Goal: Information Seeking & Learning: Learn about a topic

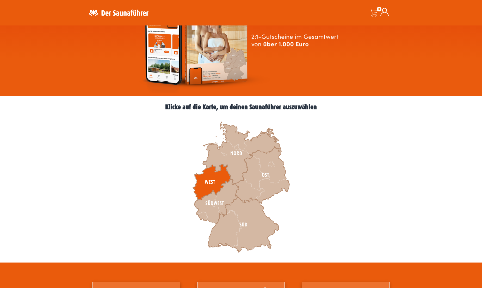
scroll to position [78, 0]
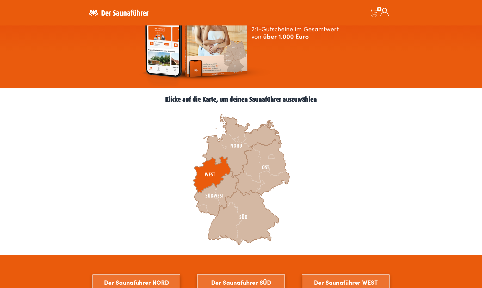
click at [205, 169] on icon at bounding box center [212, 175] width 38 height 36
click at [198, 172] on icon at bounding box center [212, 175] width 38 height 36
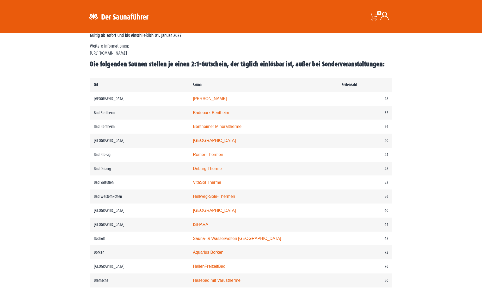
scroll to position [234, 0]
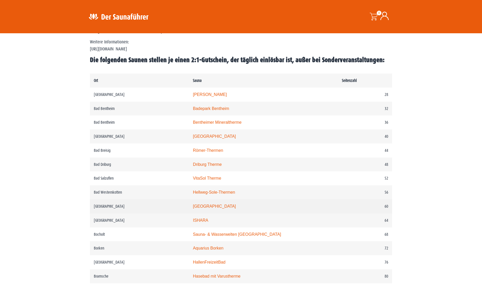
click at [221, 209] on link "monte mare Bedburg" at bounding box center [214, 206] width 43 height 4
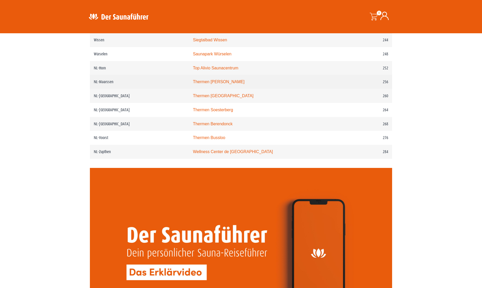
scroll to position [1067, 0]
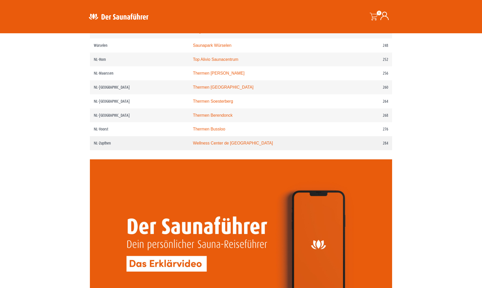
click at [205, 146] on link "Wellness Center de Bronsbergen" at bounding box center [233, 143] width 80 height 4
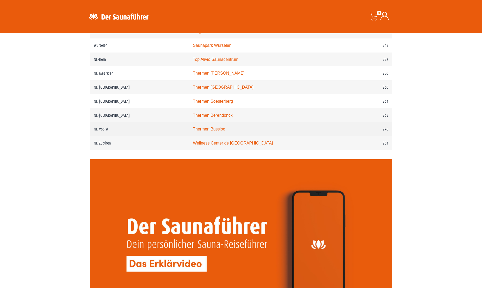
click at [223, 131] on link "Thermen Bussloo" at bounding box center [209, 129] width 32 height 4
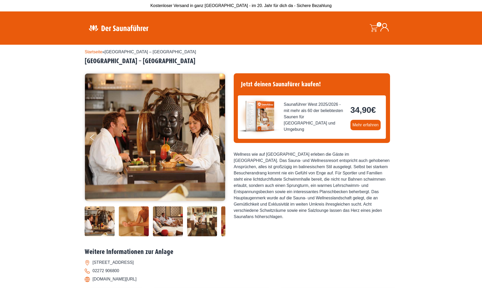
click at [217, 136] on button "Next" at bounding box center [220, 138] width 13 height 13
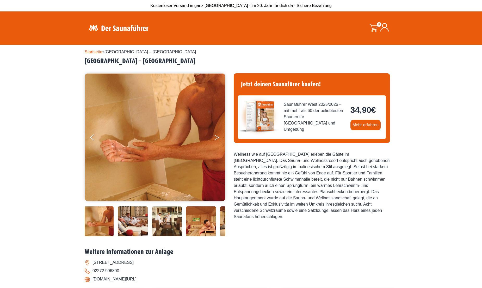
click at [217, 136] on button "Next" at bounding box center [220, 138] width 13 height 13
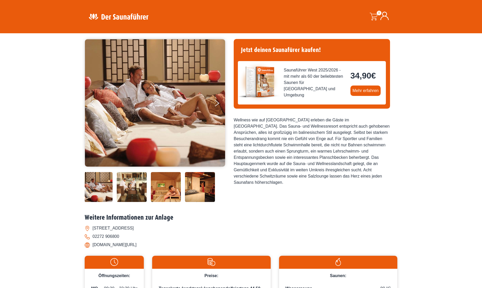
scroll to position [7, 0]
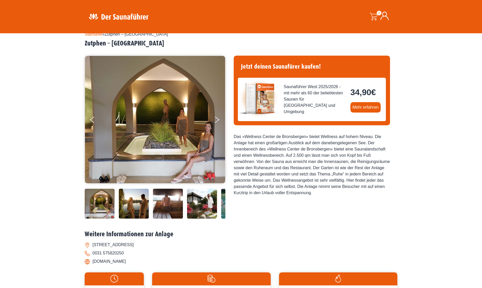
scroll to position [52, 0]
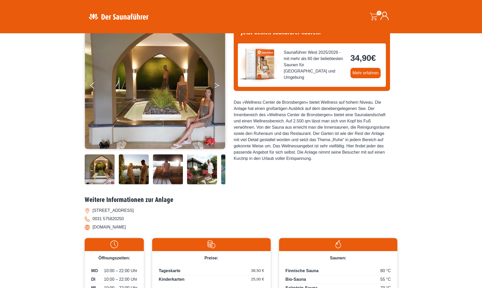
click at [215, 87] on button "Next" at bounding box center [220, 86] width 13 height 13
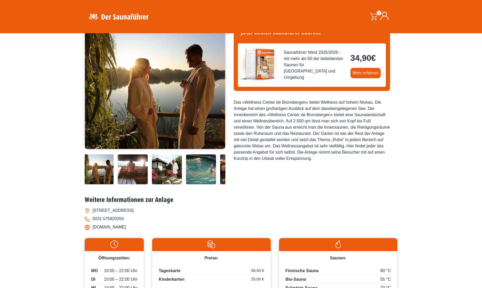
click at [215, 87] on button "Next" at bounding box center [220, 86] width 13 height 13
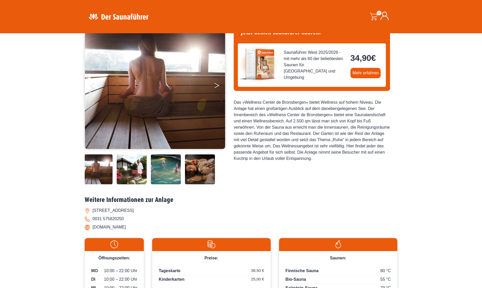
click at [215, 87] on button "Next" at bounding box center [220, 86] width 13 height 13
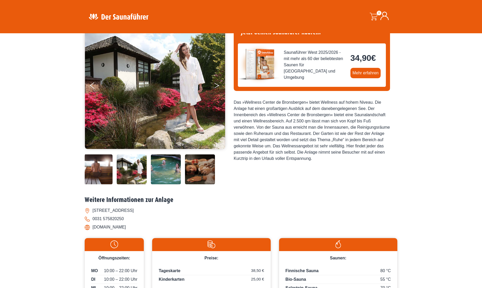
click at [215, 87] on button "Next" at bounding box center [220, 86] width 13 height 13
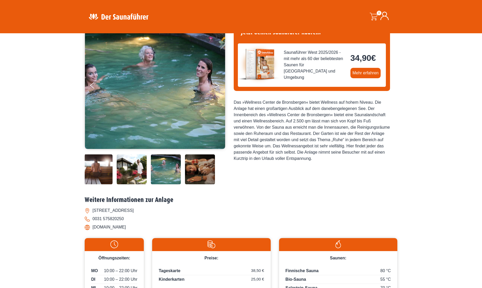
click at [215, 87] on button "Next" at bounding box center [220, 86] width 13 height 13
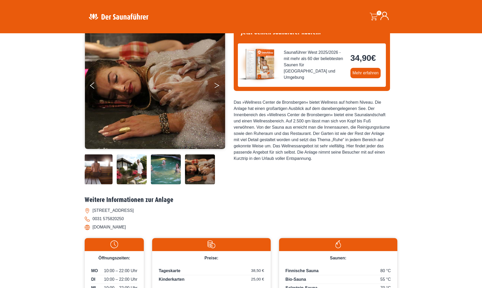
click at [215, 87] on button "Next" at bounding box center [220, 86] width 13 height 13
click at [217, 84] on icon "Next" at bounding box center [216, 84] width 5 height 3
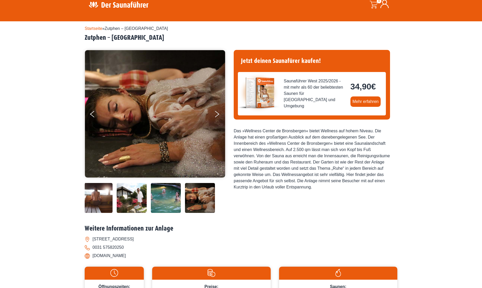
scroll to position [0, 0]
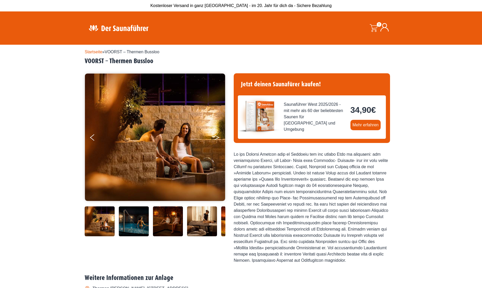
click at [218, 137] on icon "Next" at bounding box center [216, 136] width 5 height 3
